Goal: Find specific page/section: Find specific page/section

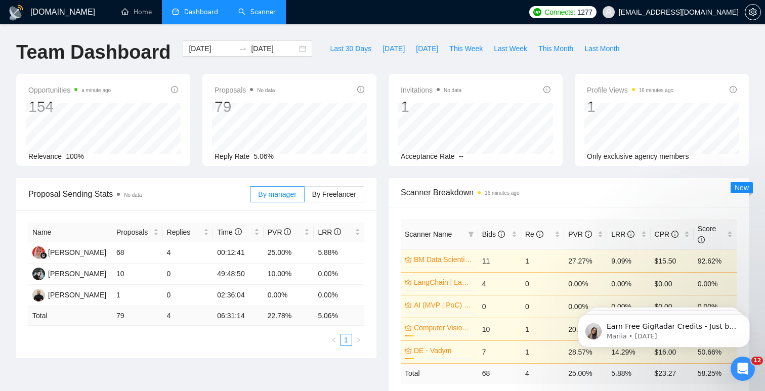
click at [245, 8] on link "Scanner" at bounding box center [256, 12] width 37 height 9
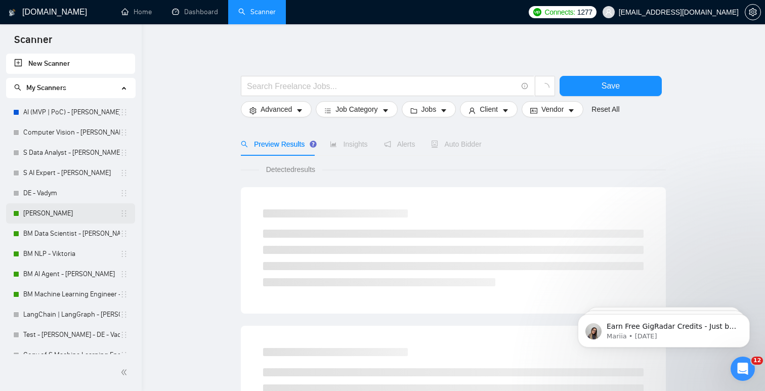
click at [62, 219] on link "[PERSON_NAME]" at bounding box center [71, 214] width 97 height 20
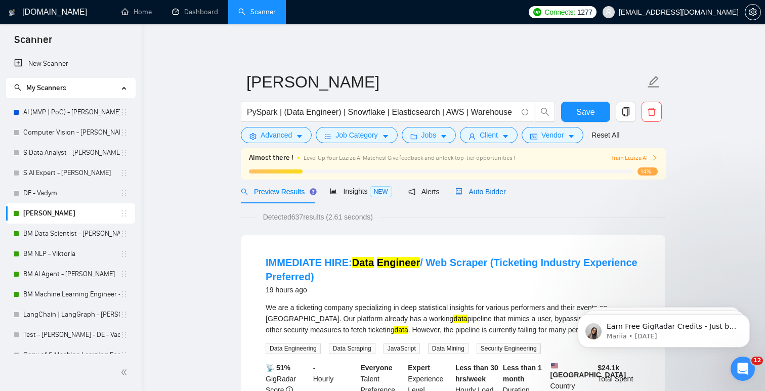
click at [486, 191] on span "Auto Bidder" at bounding box center [481, 192] width 50 height 8
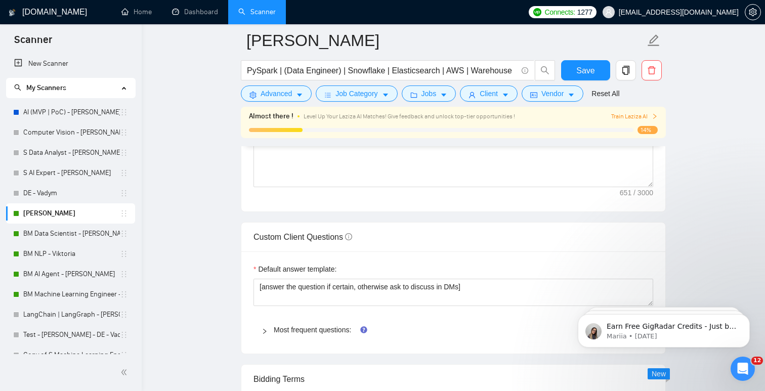
scroll to position [1368, 0]
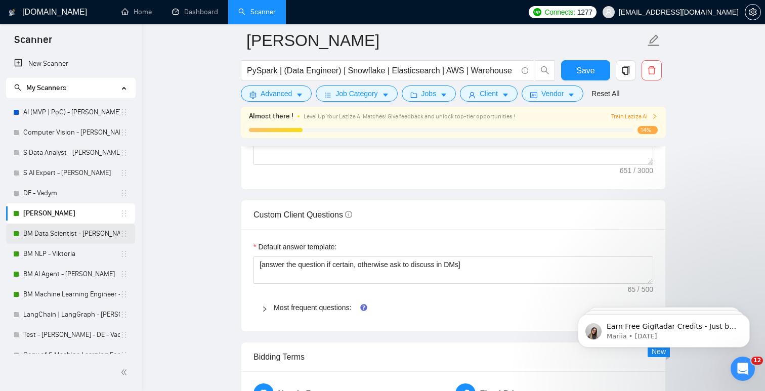
click at [73, 237] on link "BM Data Scientist - [PERSON_NAME]" at bounding box center [71, 234] width 97 height 20
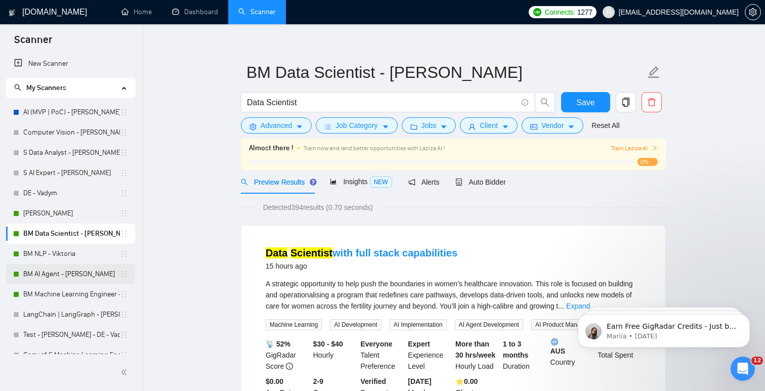
scroll to position [31, 0]
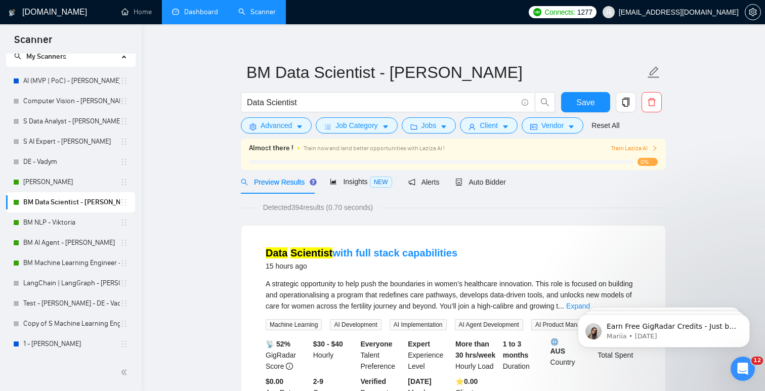
click at [218, 8] on link "Dashboard" at bounding box center [195, 12] width 46 height 9
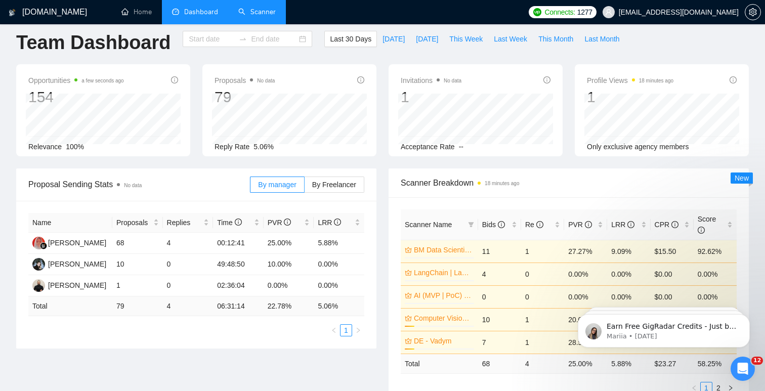
type input "[DATE]"
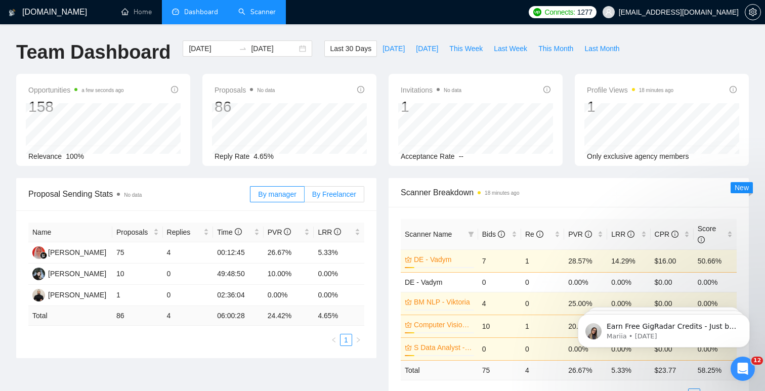
click at [325, 195] on span "By Freelancer" at bounding box center [334, 194] width 44 height 8
click at [305, 197] on input "By Freelancer" at bounding box center [305, 197] width 0 height 0
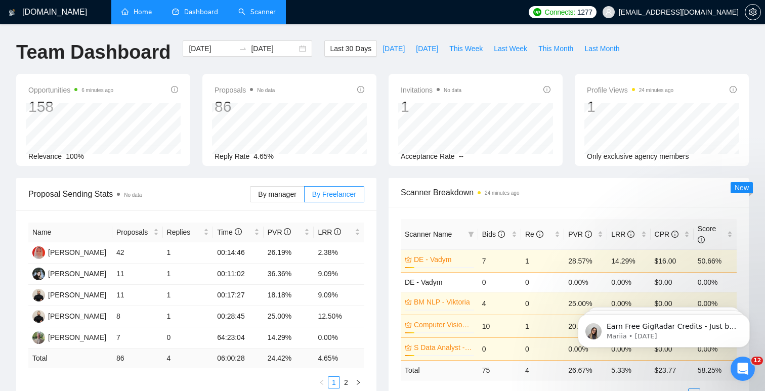
click at [144, 13] on link "Home" at bounding box center [136, 12] width 30 height 9
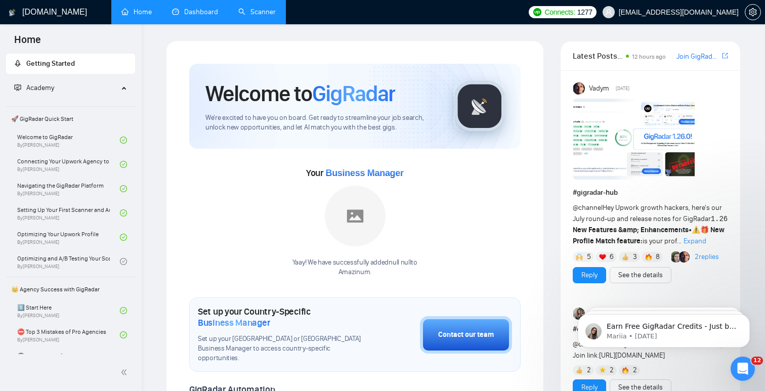
click at [199, 13] on link "Dashboard" at bounding box center [195, 12] width 46 height 9
